Goal: Information Seeking & Learning: Check status

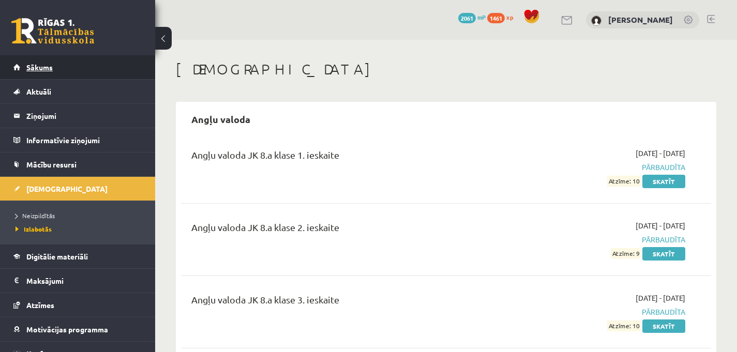
click at [54, 62] on link "Sākums" at bounding box center [77, 67] width 129 height 24
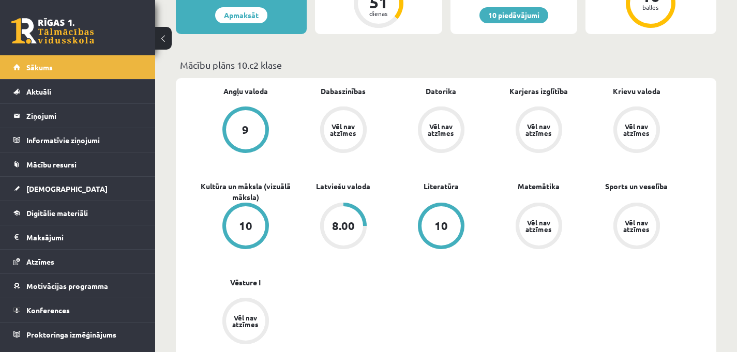
scroll to position [269, 0]
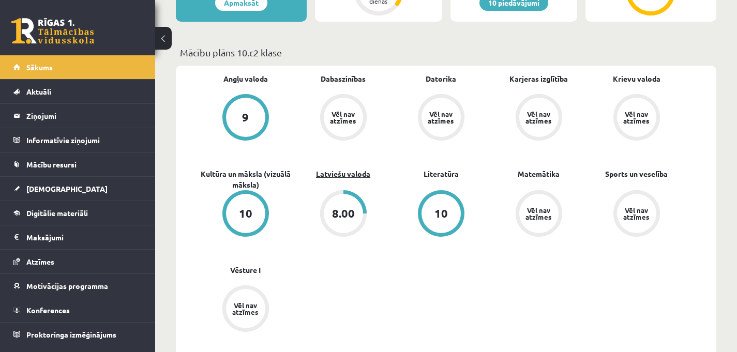
click at [352, 177] on link "Latviešu valoda" at bounding box center [343, 174] width 54 height 11
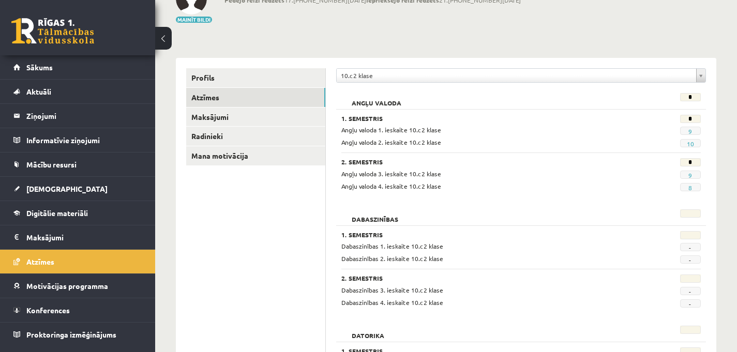
scroll to position [77, 0]
click at [53, 192] on span "[DEMOGRAPHIC_DATA]" at bounding box center [66, 188] width 81 height 9
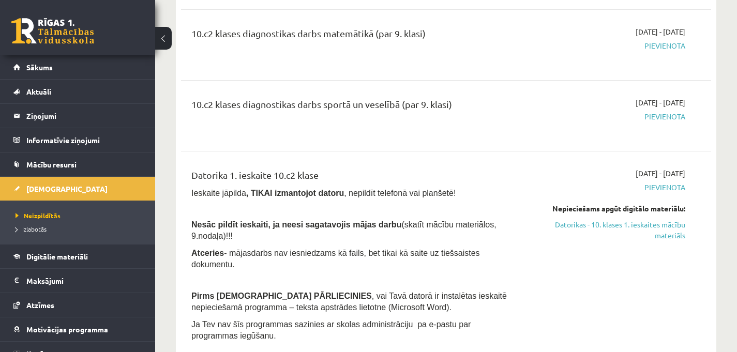
scroll to position [218, 0]
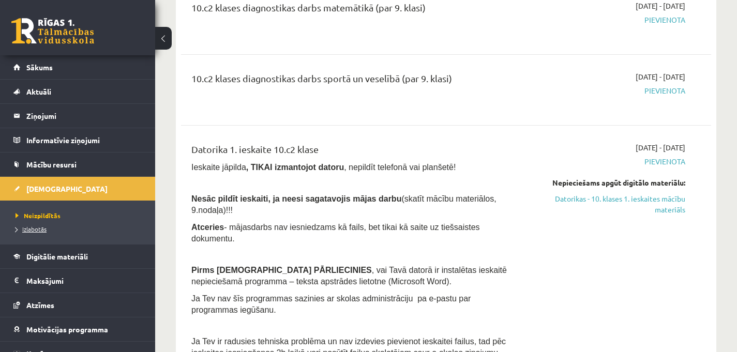
click at [36, 230] on span "Izlabotās" at bounding box center [31, 229] width 31 height 8
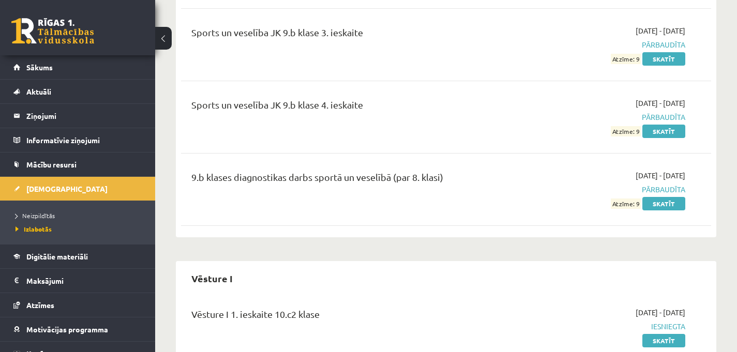
scroll to position [8464, 0]
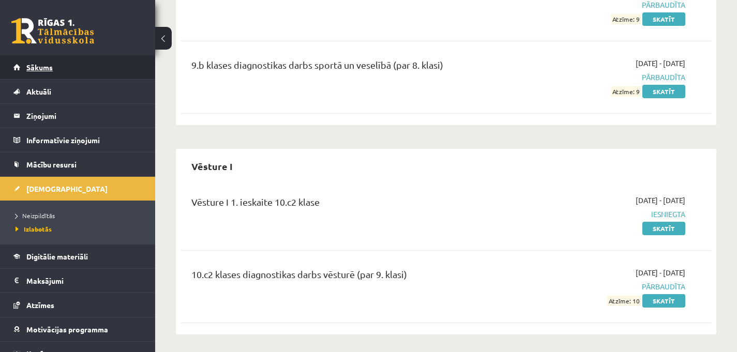
click at [114, 66] on link "Sākums" at bounding box center [77, 67] width 129 height 24
